Goal: Information Seeking & Learning: Learn about a topic

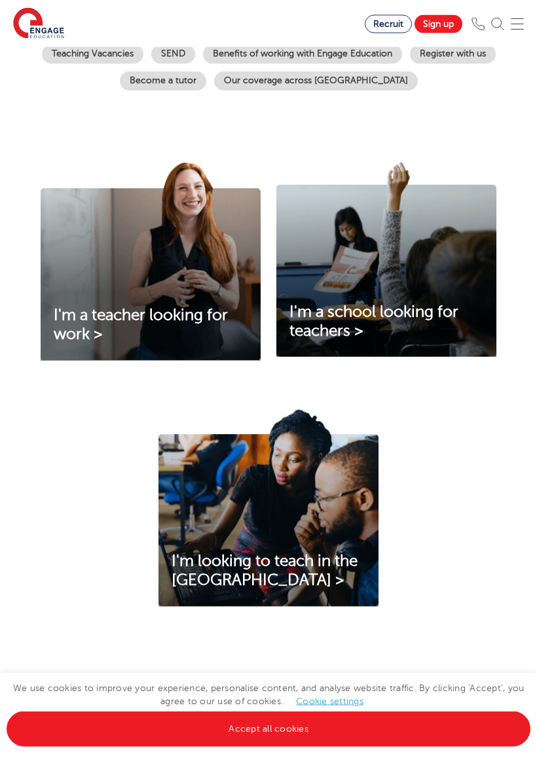
scroll to position [334, 0]
click at [475, 667] on link "Accept all cookies" at bounding box center [269, 728] width 524 height 35
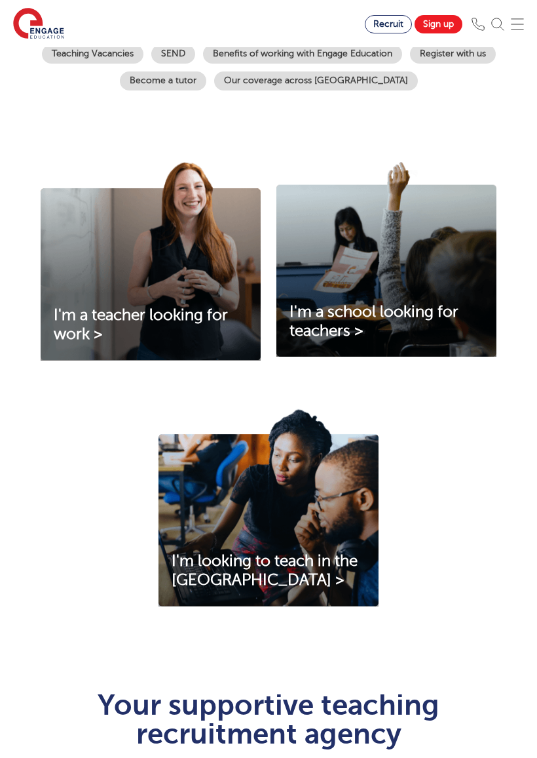
click at [75, 319] on img at bounding box center [151, 261] width 220 height 199
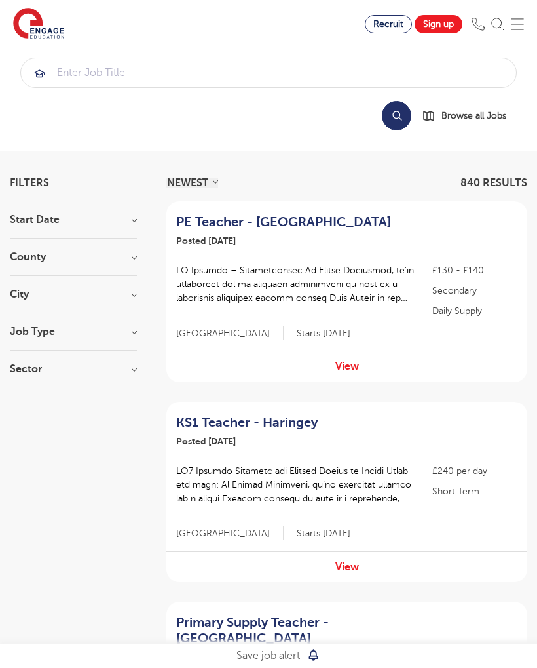
click at [18, 293] on h3 "City" at bounding box center [73, 294] width 127 height 10
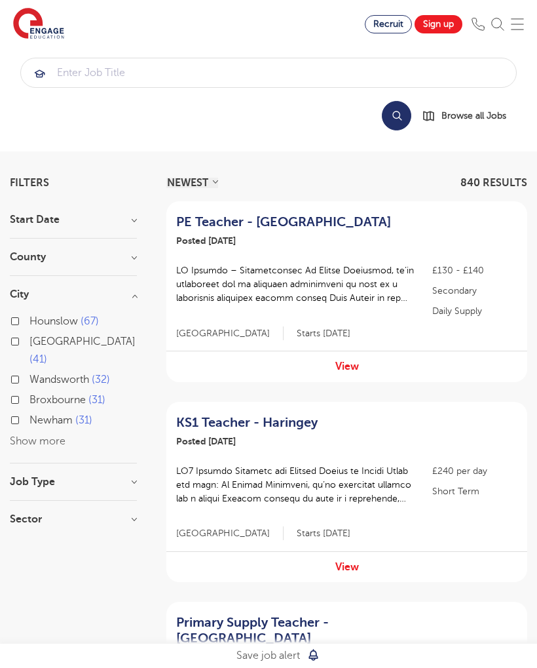
click at [20, 435] on button "Show more" at bounding box center [38, 441] width 56 height 12
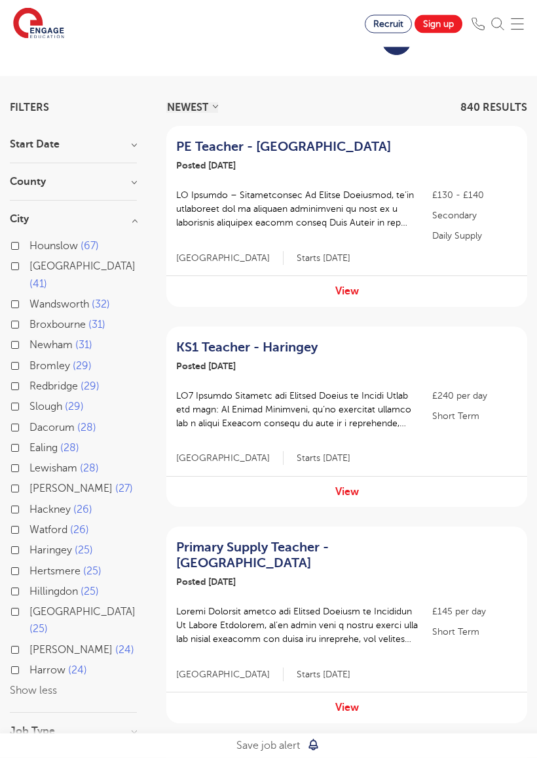
scroll to position [75, 0]
click at [29, 661] on label "Harrow 24" at bounding box center [58, 669] width 58 height 17
click at [29, 664] on input "Harrow 24" at bounding box center [33, 668] width 9 height 9
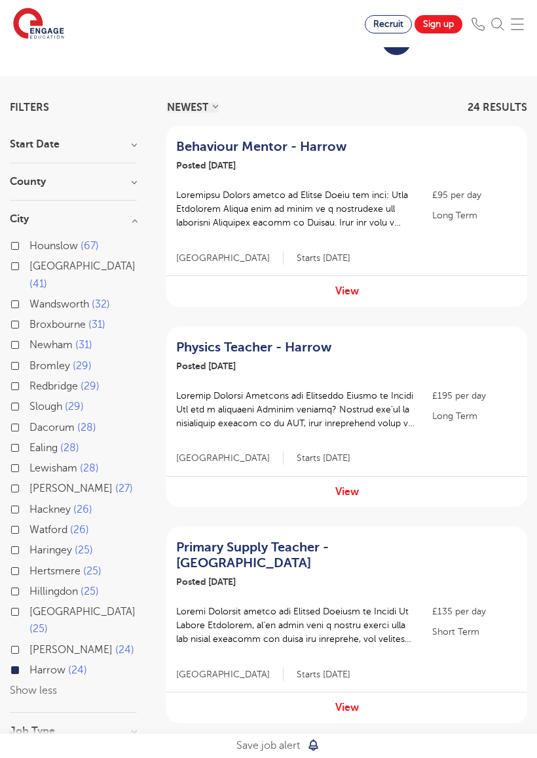
click at [29, 521] on label "Watford 26" at bounding box center [59, 529] width 60 height 17
click at [29, 524] on input "Watford 26" at bounding box center [33, 528] width 9 height 9
checkbox input "true"
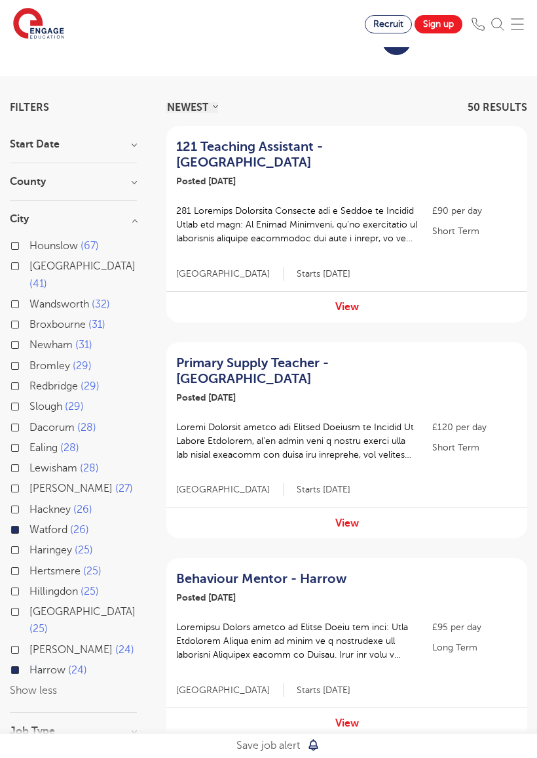
click at [21, 641] on div "[PERSON_NAME] 24" at bounding box center [73, 651] width 127 height 20
click at [29, 641] on label "[PERSON_NAME] 24" at bounding box center [81, 649] width 105 height 17
click at [29, 644] on input "[PERSON_NAME] 24" at bounding box center [33, 648] width 9 height 9
click at [29, 641] on label "[PERSON_NAME] 24" at bounding box center [81, 649] width 105 height 17
click at [29, 644] on input "[PERSON_NAME] 24" at bounding box center [33, 648] width 9 height 9
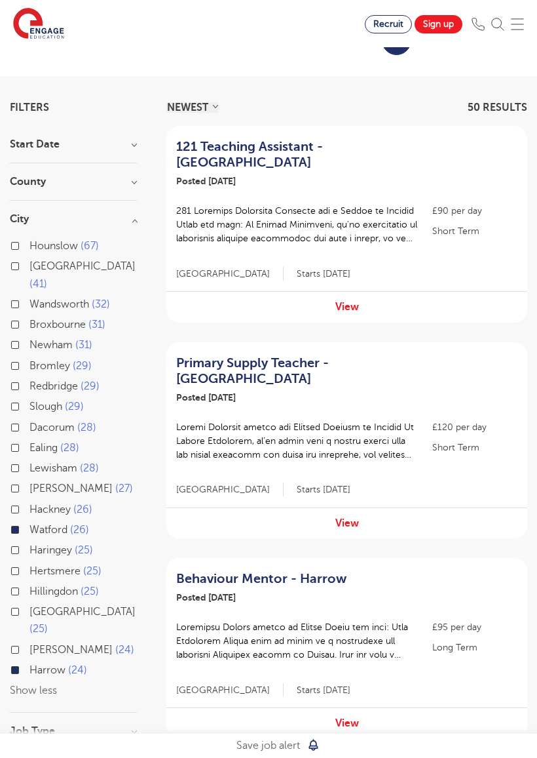
click at [29, 641] on label "[PERSON_NAME] 24" at bounding box center [81, 649] width 105 height 17
click at [29, 644] on input "[PERSON_NAME] 24" at bounding box center [33, 648] width 9 height 9
click at [29, 641] on label "[PERSON_NAME] 24" at bounding box center [81, 649] width 105 height 17
click at [29, 644] on input "[PERSON_NAME] 24" at bounding box center [33, 648] width 9 height 9
click at [24, 641] on div "[PERSON_NAME] 24" at bounding box center [73, 651] width 127 height 20
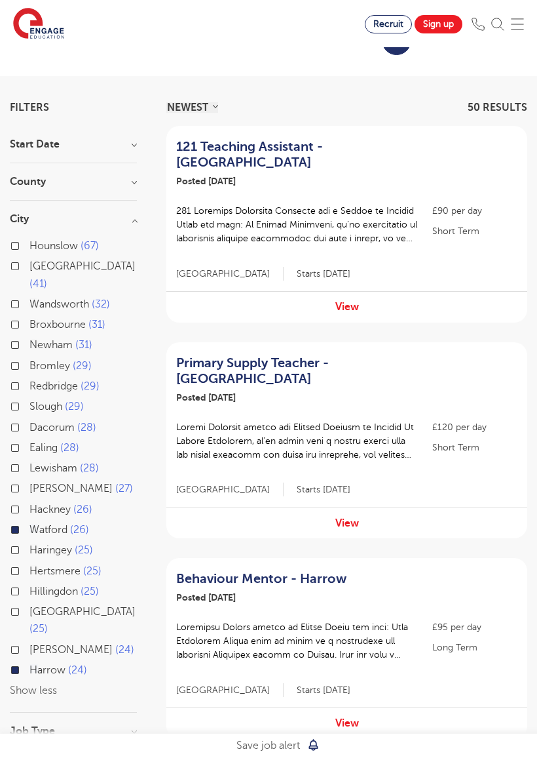
click at [29, 641] on label "[PERSON_NAME] 24" at bounding box center [81, 649] width 105 height 17
click at [29, 644] on input "[PERSON_NAME] 24" at bounding box center [33, 648] width 9 height 9
checkbox input "true"
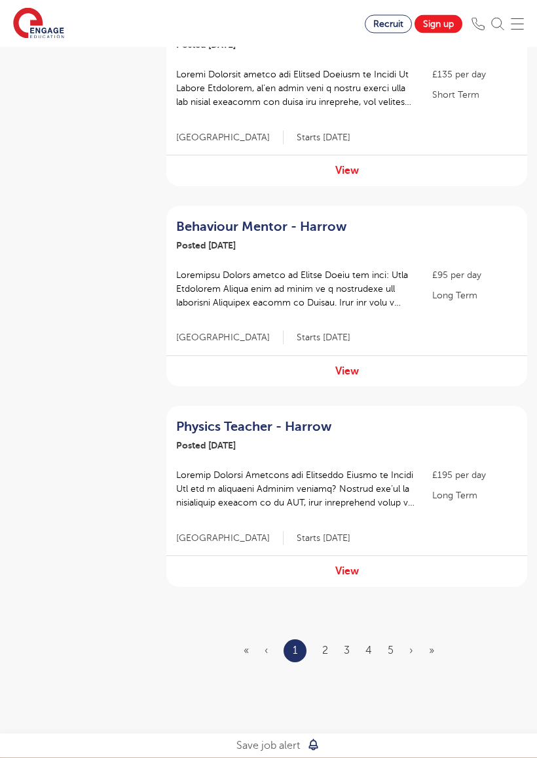
scroll to position [1694, 0]
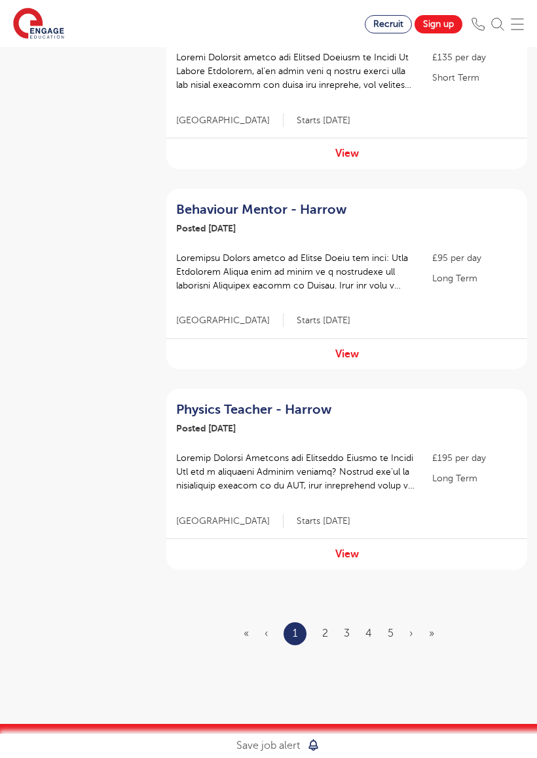
click at [328, 627] on link "2" at bounding box center [325, 633] width 6 height 12
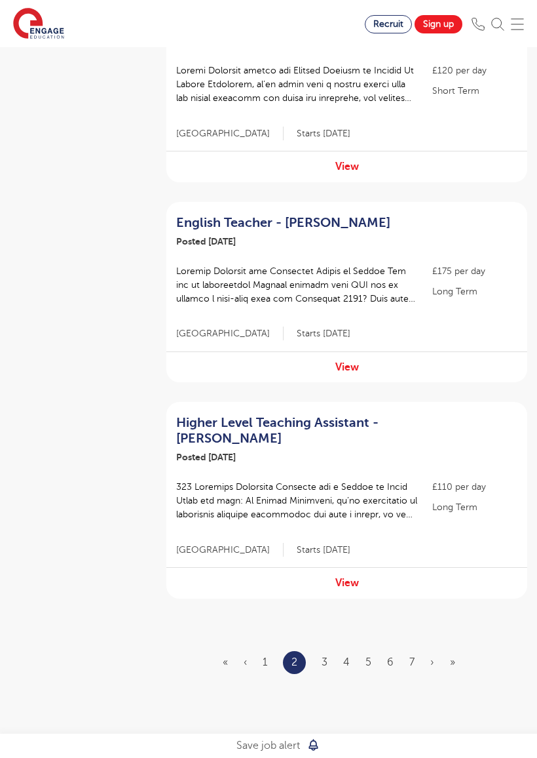
scroll to position [1687, 0]
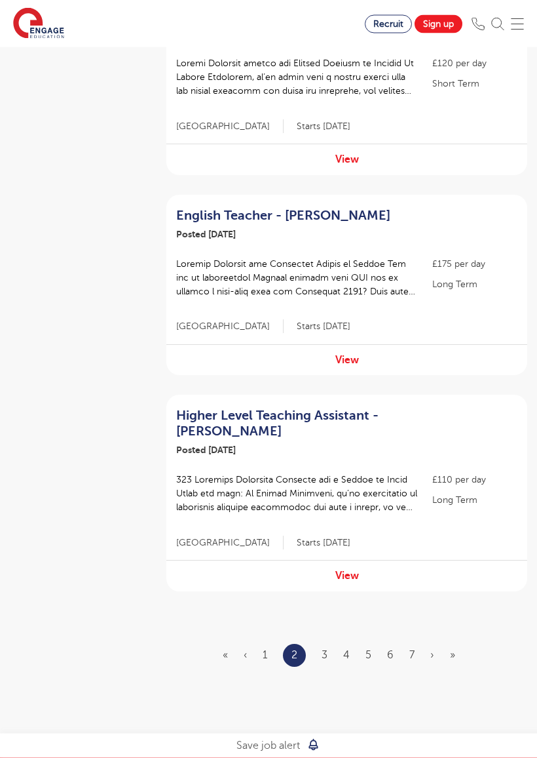
click at [327, 650] on link "3" at bounding box center [325, 656] width 6 height 12
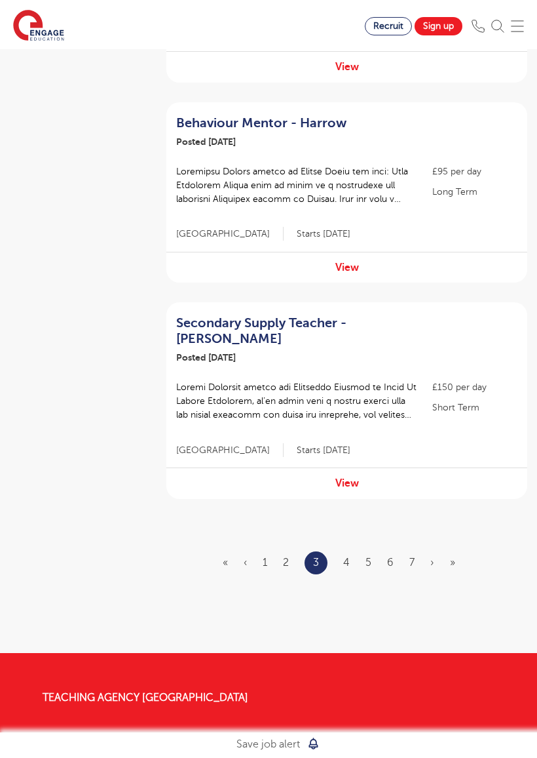
scroll to position [1767, 0]
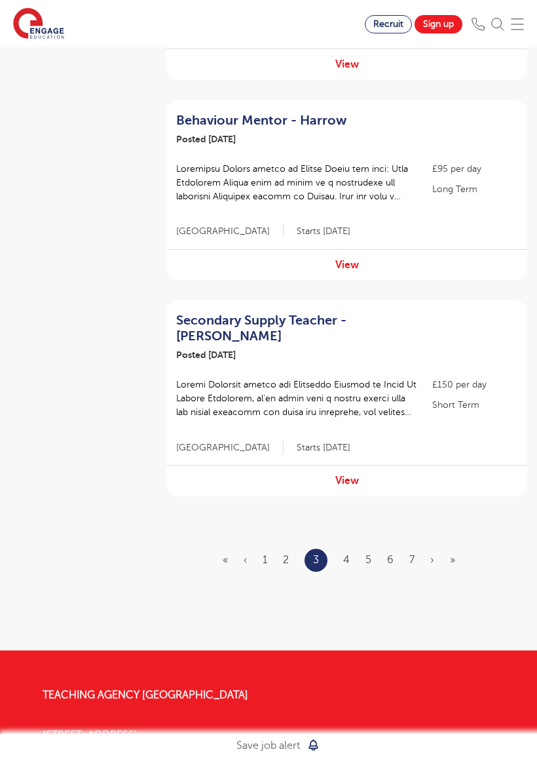
click at [353, 549] on ul "« ‹ 1 2 3 4 5 6 7 › »" at bounding box center [347, 560] width 248 height 23
click at [350, 554] on link "4" at bounding box center [346, 560] width 7 height 12
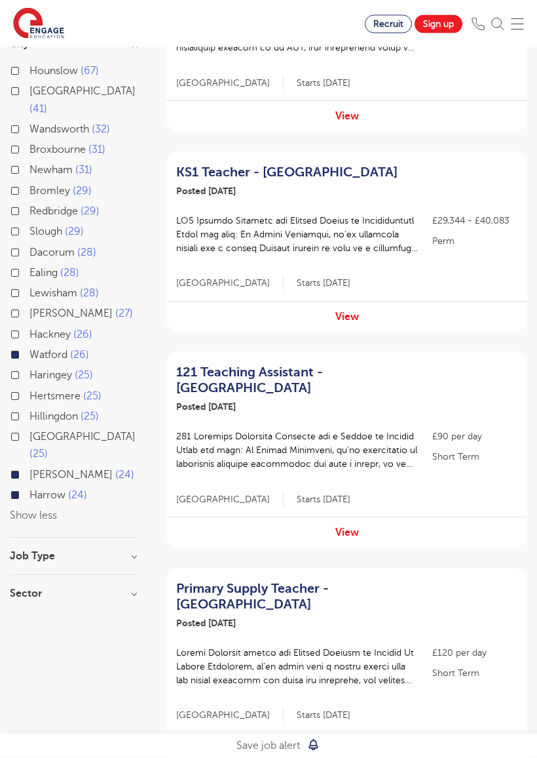
scroll to position [250, 0]
click at [364, 368] on h2 "121 Teaching Assistant - [GEOGRAPHIC_DATA]" at bounding box center [295, 379] width 239 height 31
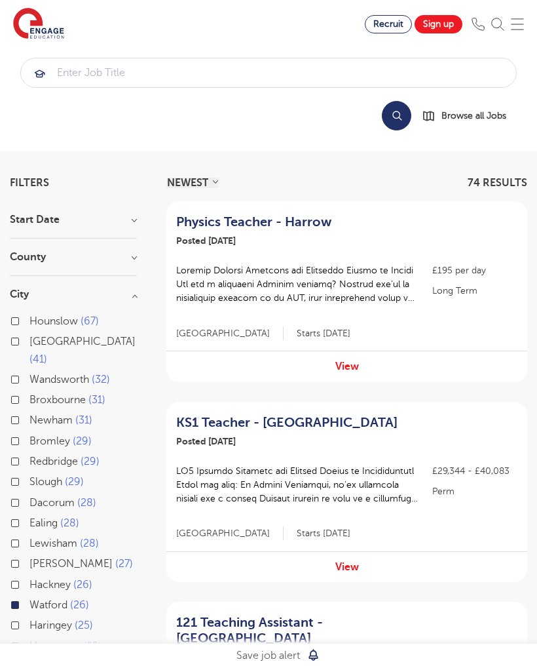
scroll to position [287, 0]
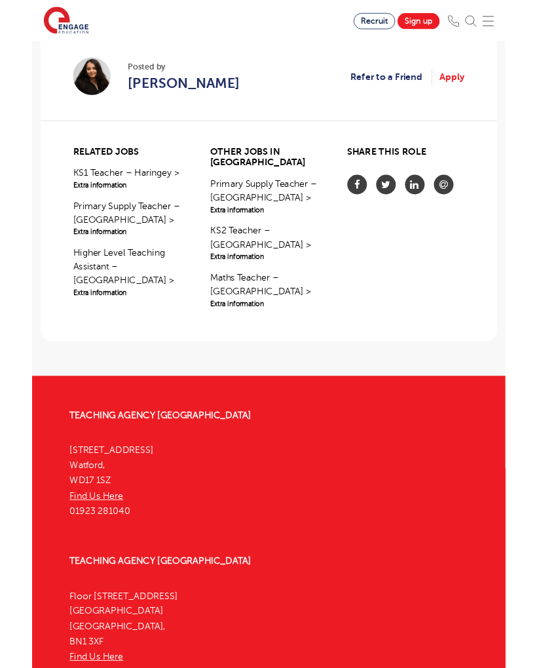
scroll to position [1395, 0]
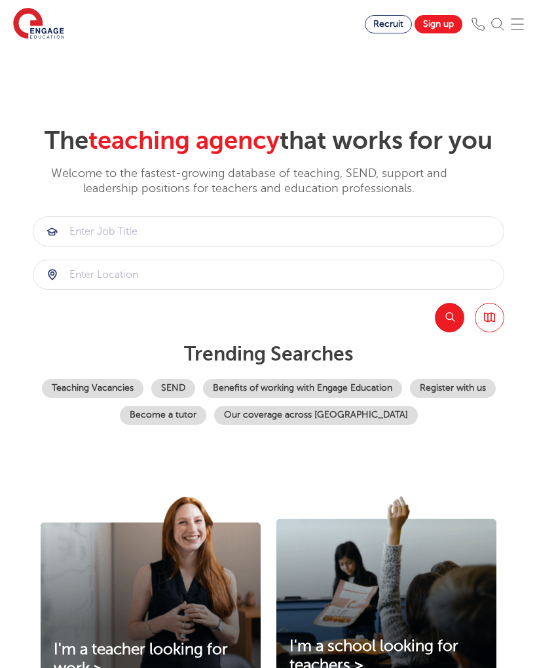
scroll to position [371, 0]
